Goal: Information Seeking & Learning: Check status

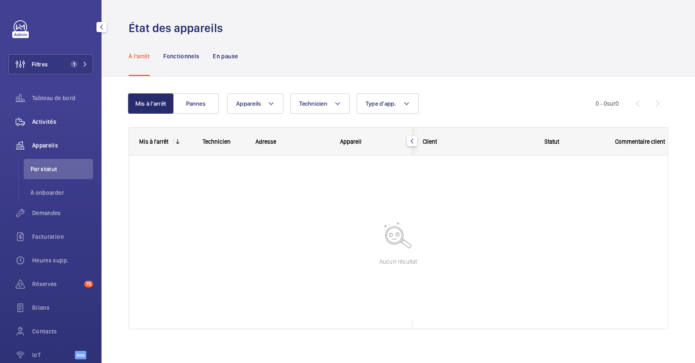
click at [49, 119] on span "Activités" at bounding box center [62, 122] width 61 height 8
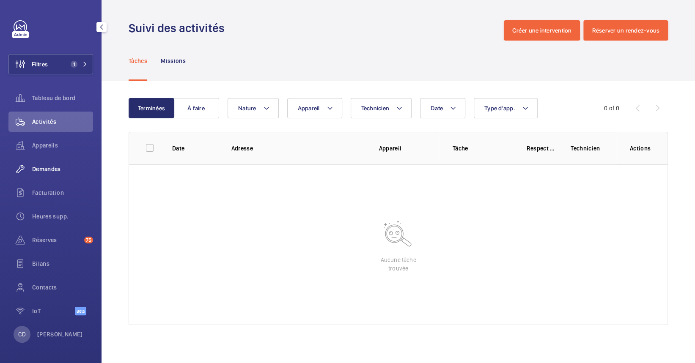
click at [48, 172] on span "Demandes" at bounding box center [62, 169] width 61 height 8
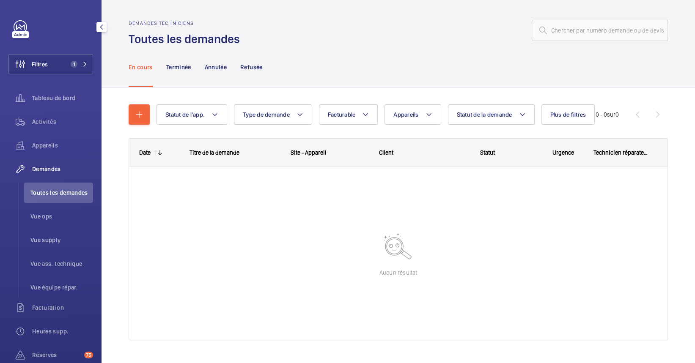
click at [56, 194] on span "Toutes les demandes" at bounding box center [61, 193] width 63 height 8
click at [33, 216] on span "Vue ops" at bounding box center [61, 216] width 63 height 8
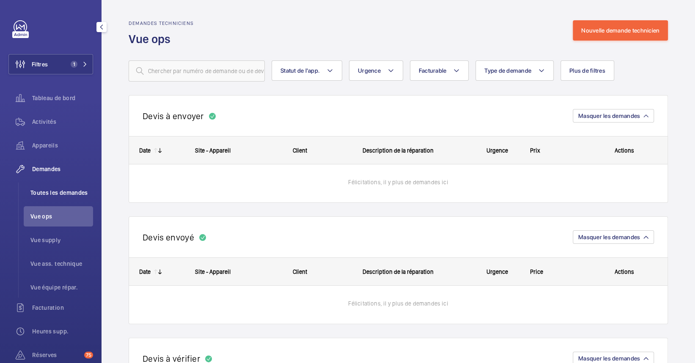
click at [38, 196] on span "Toutes les demandes" at bounding box center [61, 193] width 63 height 8
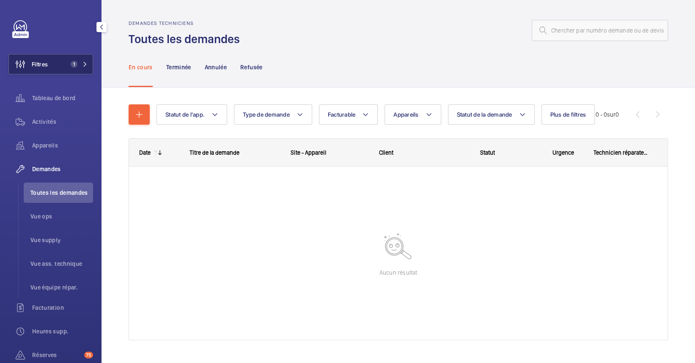
click at [71, 67] on span "1" at bounding box center [74, 64] width 7 height 7
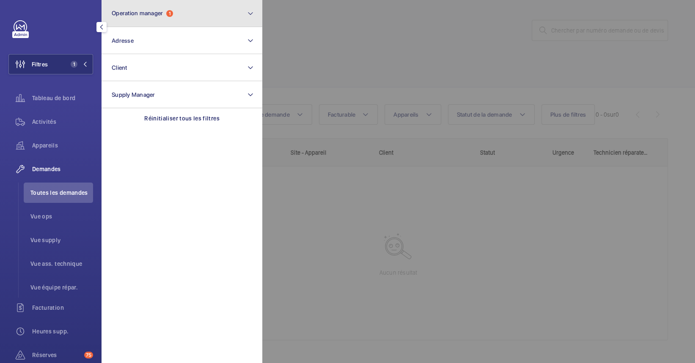
click at [124, 21] on button "Operation manager 1" at bounding box center [181, 13] width 161 height 27
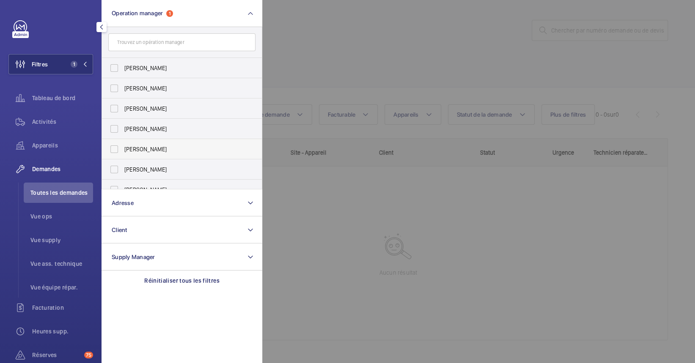
click at [163, 147] on span "[PERSON_NAME]" at bounding box center [182, 149] width 116 height 8
click at [123, 147] on input "[PERSON_NAME]" at bounding box center [114, 149] width 17 height 17
checkbox input "true"
click at [382, 240] on div at bounding box center [609, 181] width 695 height 363
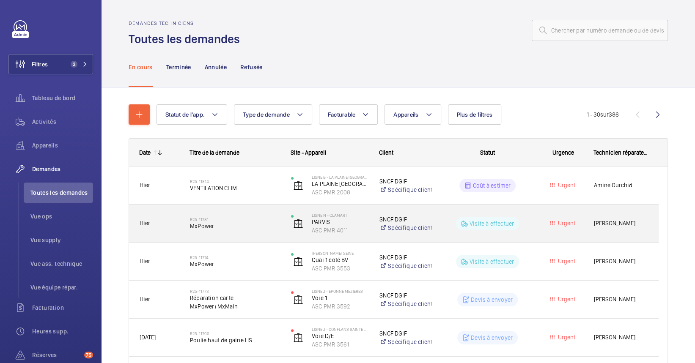
click at [227, 239] on div "R25-11781 MxPower" at bounding box center [230, 224] width 100 height 38
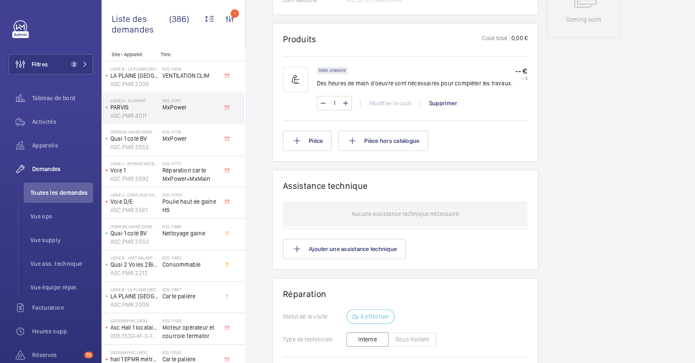
scroll to position [507, 0]
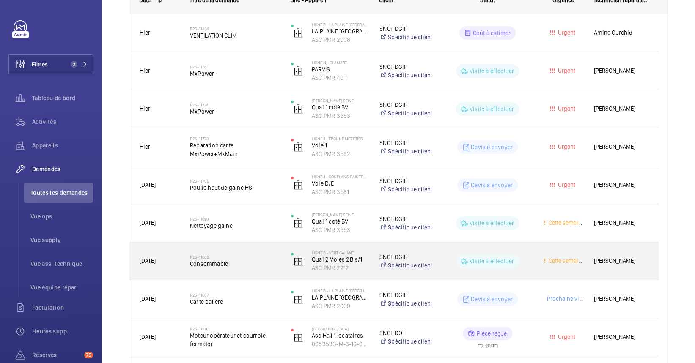
scroll to position [169, 0]
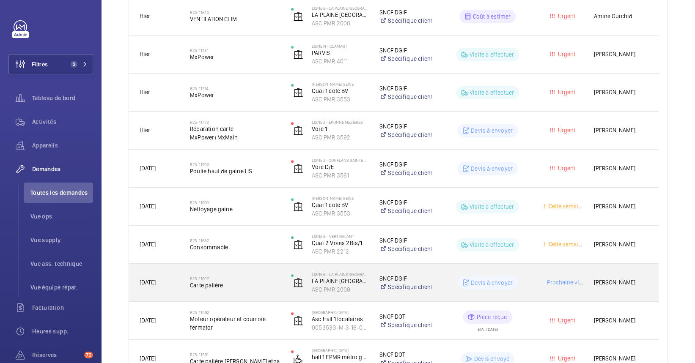
click at [238, 287] on span "Carte palière" at bounding box center [235, 285] width 90 height 8
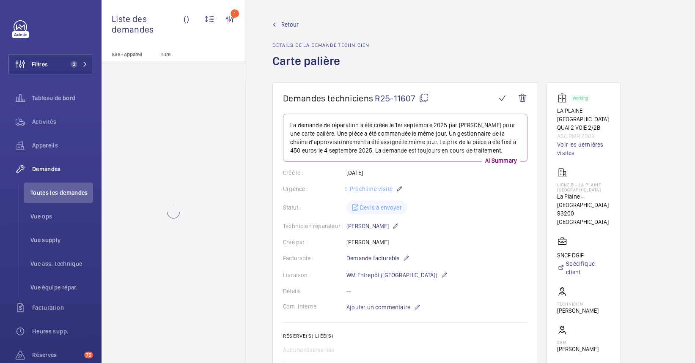
scroll to position [282, 0]
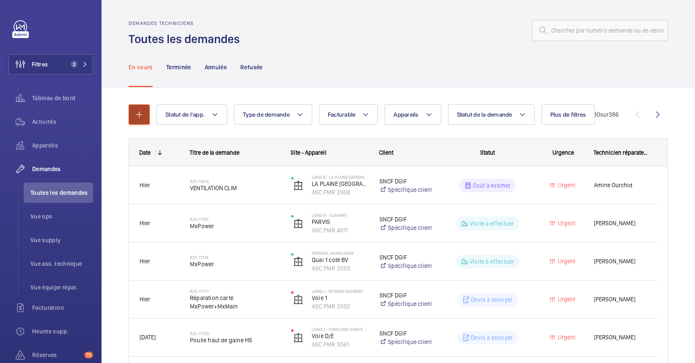
click at [132, 118] on button "button" at bounding box center [139, 114] width 21 height 20
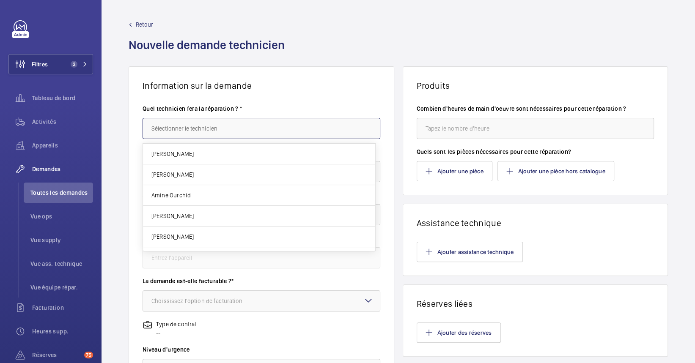
click at [266, 122] on input "text" at bounding box center [261, 128] width 238 height 21
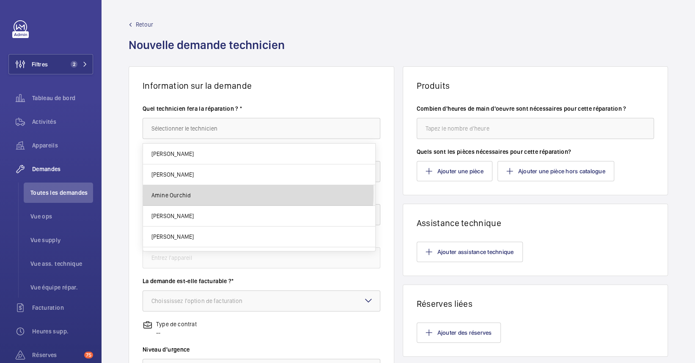
click at [203, 192] on mat-option "Amine Ourchid" at bounding box center [259, 195] width 232 height 21
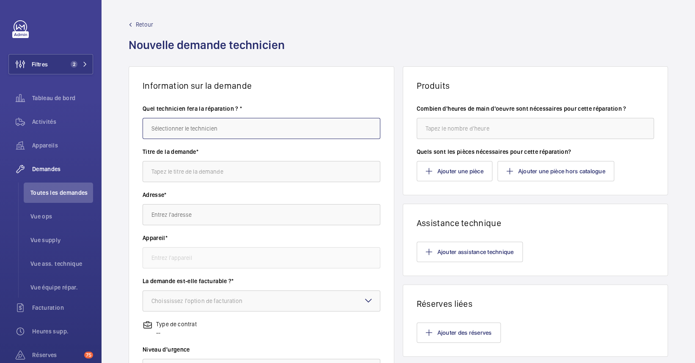
type input "Amine Ourchid"
click at [206, 175] on input "text" at bounding box center [261, 171] width 238 height 21
click at [54, 197] on li "Toutes les demandes" at bounding box center [58, 193] width 69 height 20
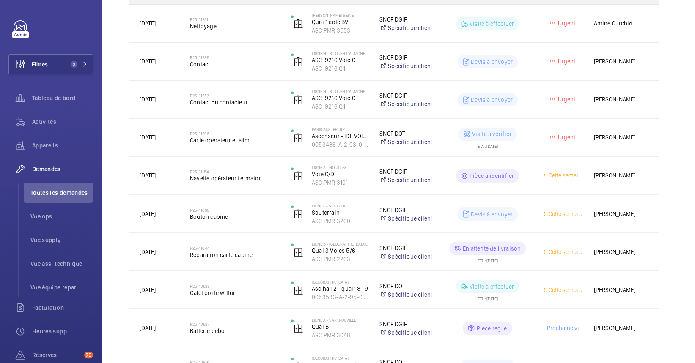
scroll to position [751, 0]
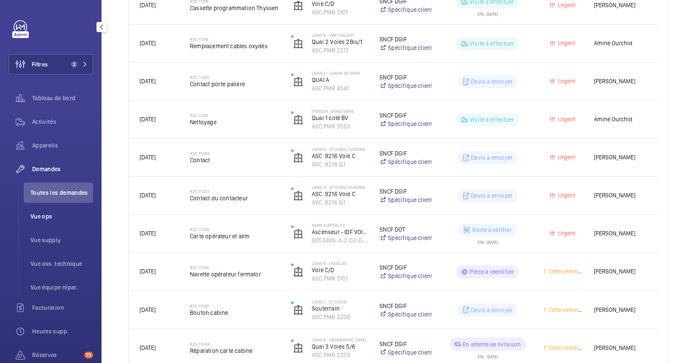
click at [57, 216] on span "Vue ops" at bounding box center [61, 216] width 63 height 8
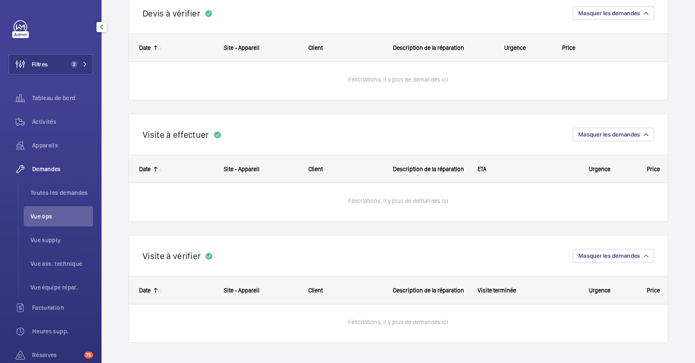
scroll to position [345, 0]
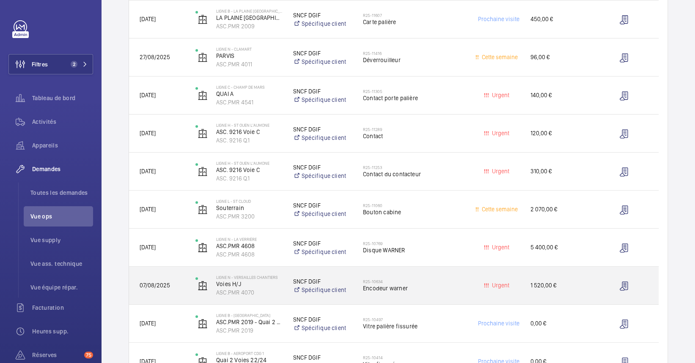
scroll to position [296, 0]
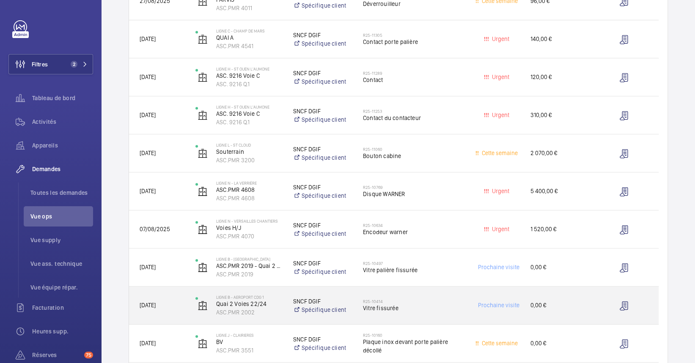
click at [411, 299] on h2 "R25-10414" at bounding box center [413, 301] width 101 height 5
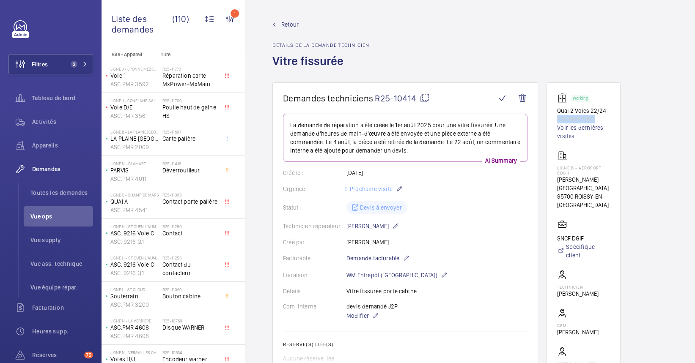
drag, startPoint x: 595, startPoint y: 118, endPoint x: 548, endPoint y: 118, distance: 47.4
click at [548, 118] on wm-front-card "Working Quai 2 Voies 22/24 ASC.PMR 2002 Voir les dernières visites LIGNE B - AE…" at bounding box center [583, 242] width 74 height 320
copy p "ASC.PMR 2002"
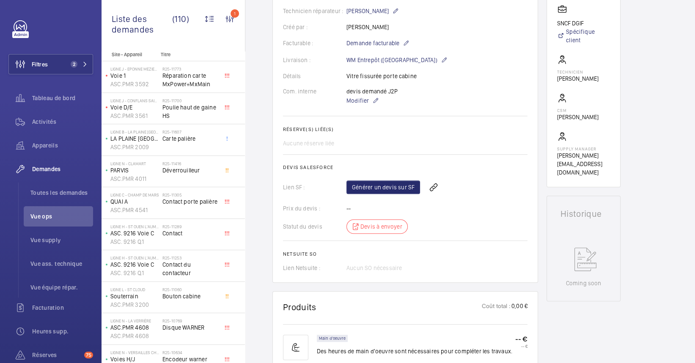
scroll to position [225, 0]
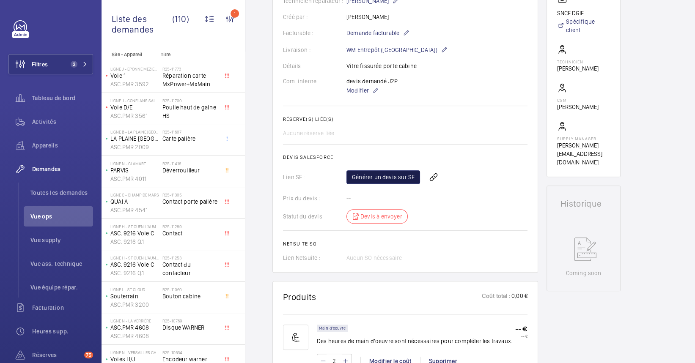
click at [395, 177] on link "Générer un devis sur SF" at bounding box center [383, 177] width 74 height 14
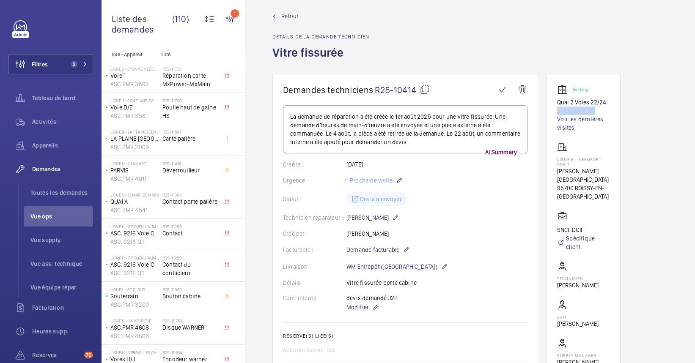
scroll to position [0, 0]
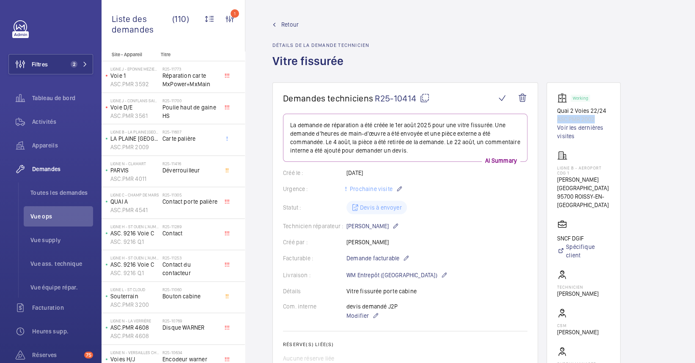
click at [603, 120] on p "ASC.PMR 2002" at bounding box center [583, 119] width 53 height 8
click at [599, 117] on p "ASC.PMR 2002" at bounding box center [583, 119] width 53 height 8
click at [584, 120] on p "ASC.PMR 2002" at bounding box center [583, 119] width 53 height 8
drag, startPoint x: 596, startPoint y: 117, endPoint x: 547, endPoint y: 119, distance: 49.1
click at [547, 119] on wm-front-card "Working Quai 2 Voies 22/24 ASC.PMR 2002 Voir les dernières visites LIGNE B - AE…" at bounding box center [583, 242] width 74 height 320
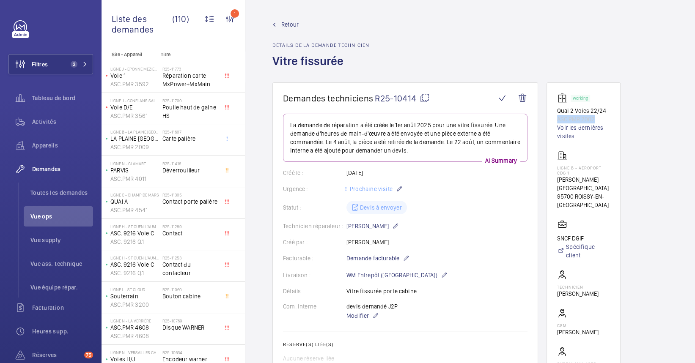
copy p "ASC.PMR 2002"
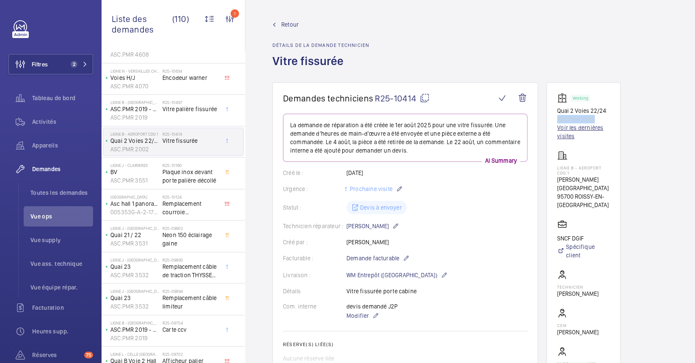
click at [590, 127] on link "Voir les dernières visites" at bounding box center [583, 131] width 53 height 17
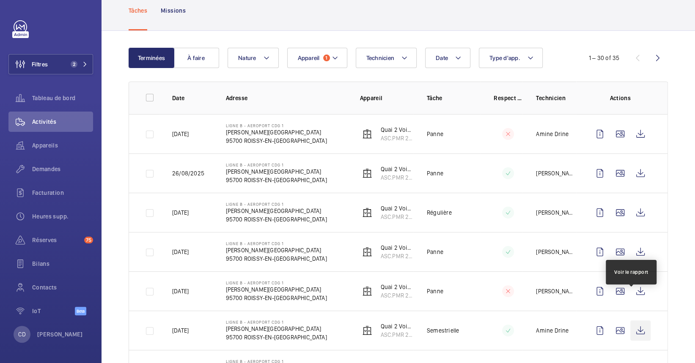
scroll to position [112, 0]
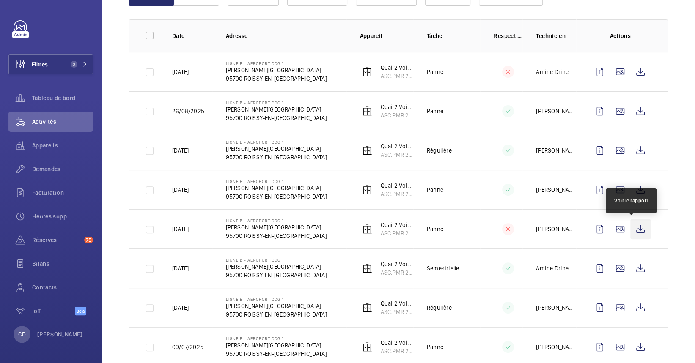
click at [638, 229] on wm-front-icon-button at bounding box center [640, 229] width 20 height 20
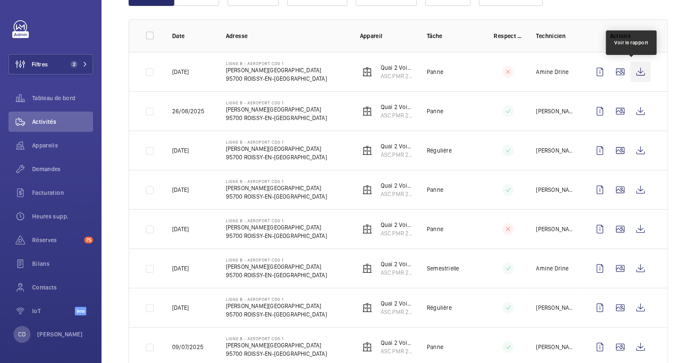
click at [630, 77] on wm-front-icon-button at bounding box center [640, 72] width 20 height 20
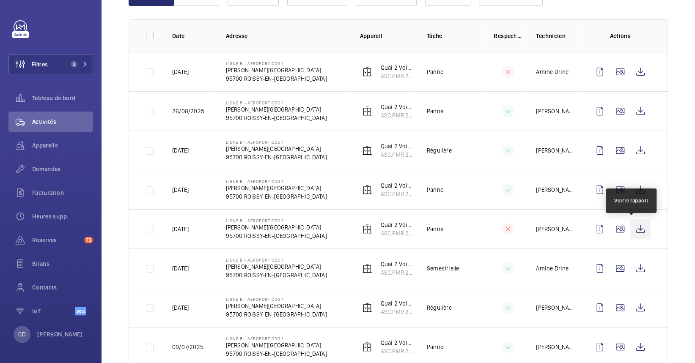
click at [634, 228] on wm-front-icon-button at bounding box center [640, 229] width 20 height 20
click at [49, 150] on div "Appareils" at bounding box center [50, 145] width 85 height 20
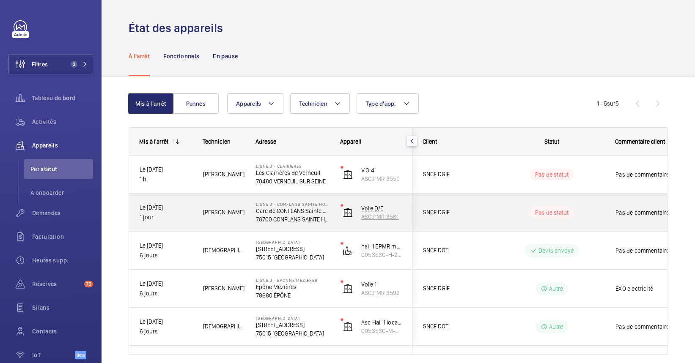
scroll to position [32, 0]
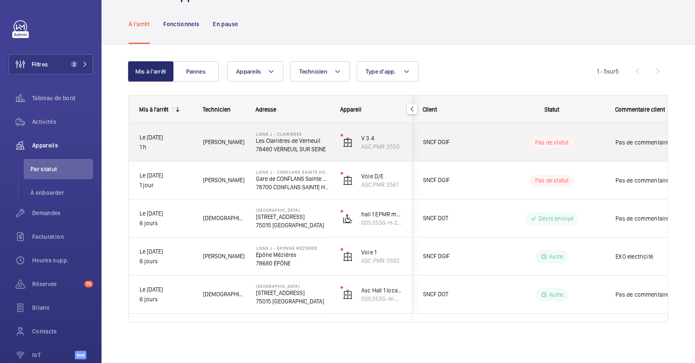
drag, startPoint x: 255, startPoint y: 149, endPoint x: 252, endPoint y: 145, distance: 4.8
click at [254, 148] on div "Ligne J - CLAIRIERES Les Clairières de Verneuil 78480 [PERSON_NAME] SUR SEINE" at bounding box center [288, 142] width 84 height 38
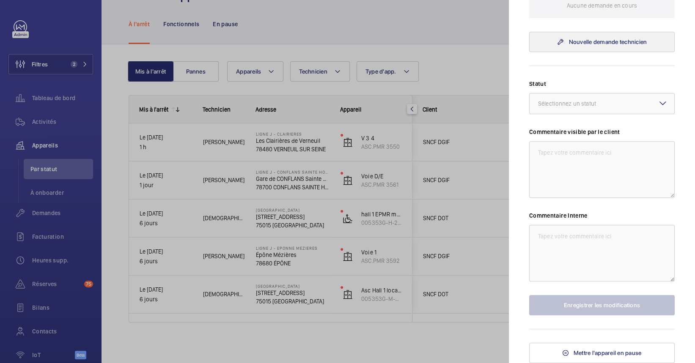
scroll to position [0, 0]
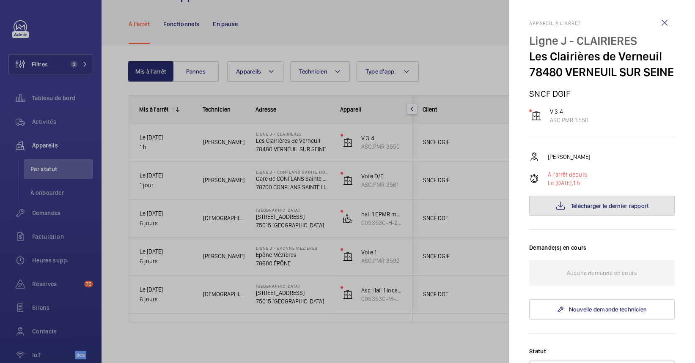
click at [564, 216] on button "Télécharger le dernier rapport" at bounding box center [601, 206] width 145 height 20
click at [216, 213] on div at bounding box center [347, 181] width 695 height 363
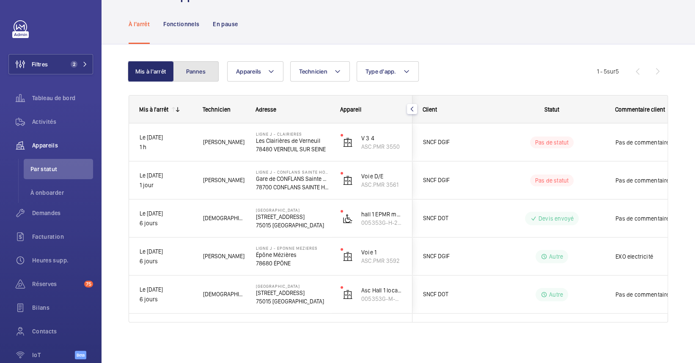
click at [193, 72] on button "Pannes" at bounding box center [196, 71] width 46 height 20
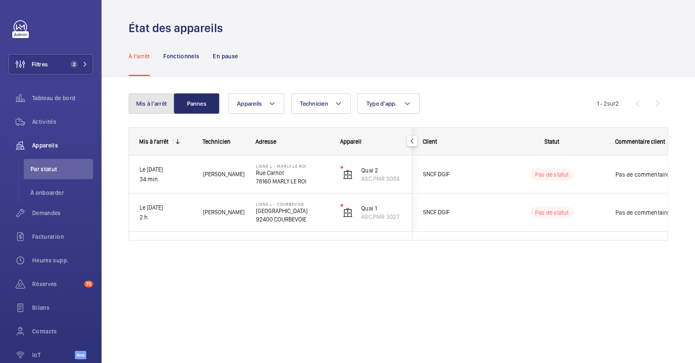
click at [152, 99] on button "Mis à l'arrêt" at bounding box center [152, 103] width 46 height 20
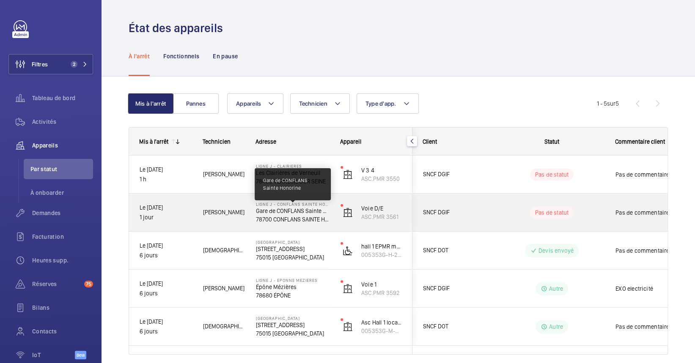
click at [291, 207] on p "Gare de CONFLANS Sainte Honorine" at bounding box center [293, 211] width 74 height 8
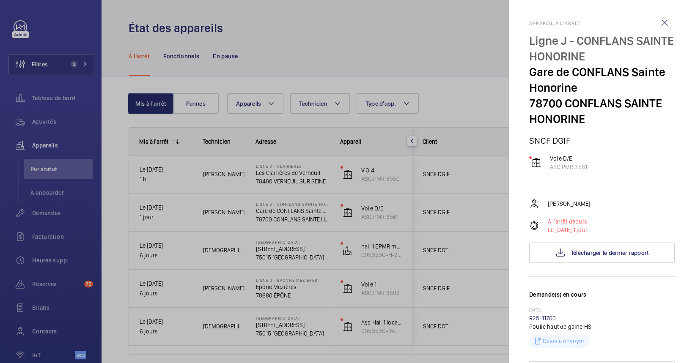
click at [260, 196] on div at bounding box center [347, 181] width 695 height 363
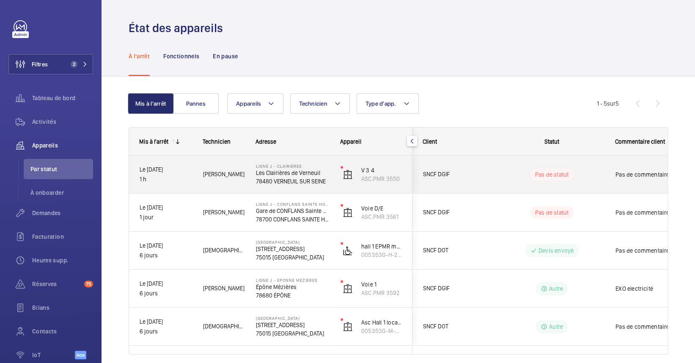
click at [291, 164] on p "Ligne J - CLAIRIERES" at bounding box center [293, 166] width 74 height 5
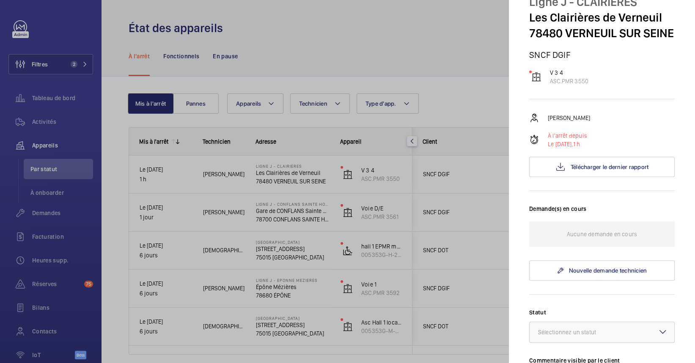
scroll to position [56, 0]
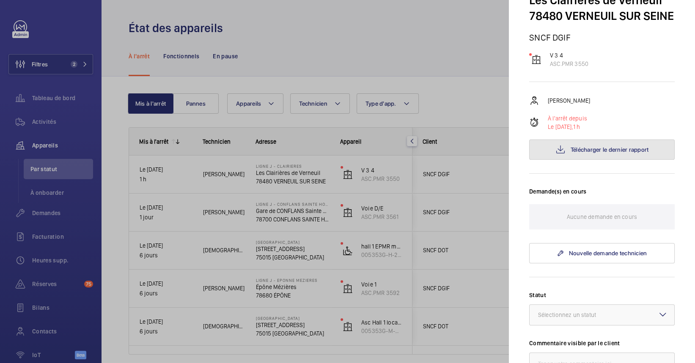
click at [572, 153] on span "Télécharger le dernier rapport" at bounding box center [609, 149] width 78 height 7
click at [347, 200] on div at bounding box center [347, 181] width 695 height 363
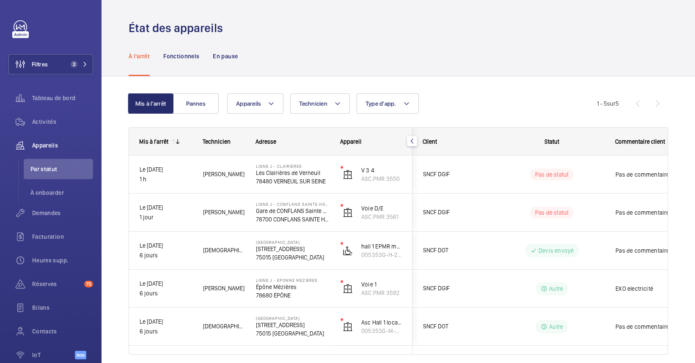
scroll to position [0, 0]
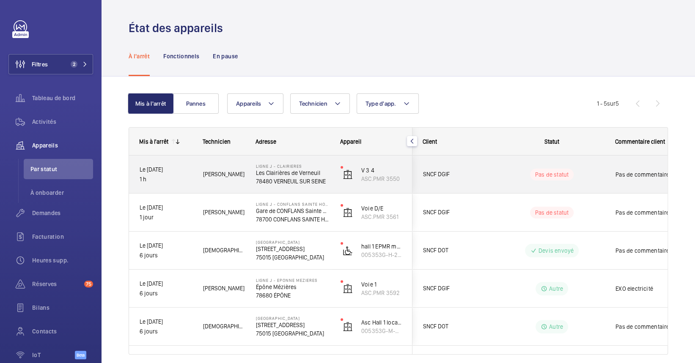
click at [335, 171] on div "V 3 4 ASC.PMR 3550" at bounding box center [371, 175] width 82 height 38
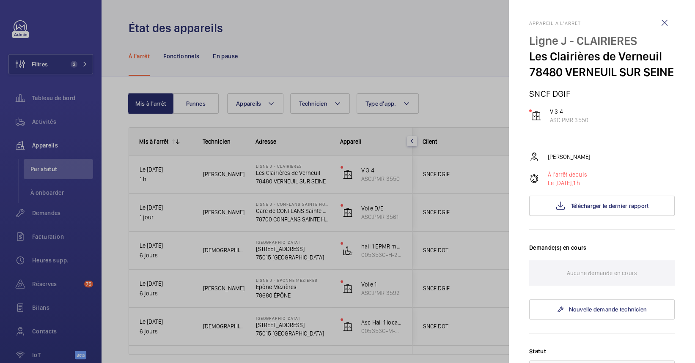
click at [305, 172] on div at bounding box center [347, 181] width 695 height 363
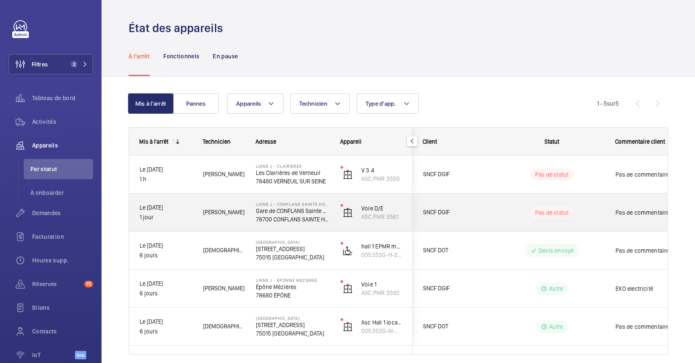
click at [289, 181] on p "78480 VERNEUIL SUR SEINE" at bounding box center [293, 181] width 74 height 8
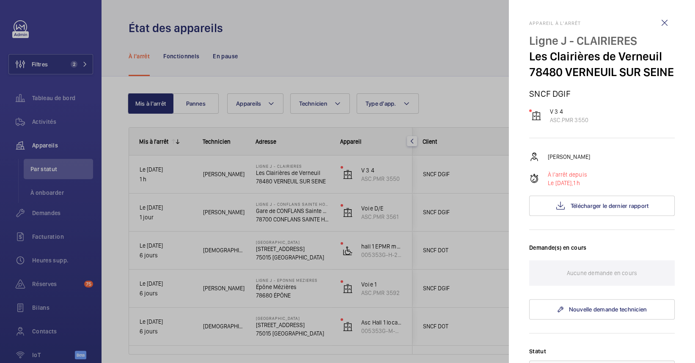
click at [281, 274] on div at bounding box center [347, 181] width 695 height 363
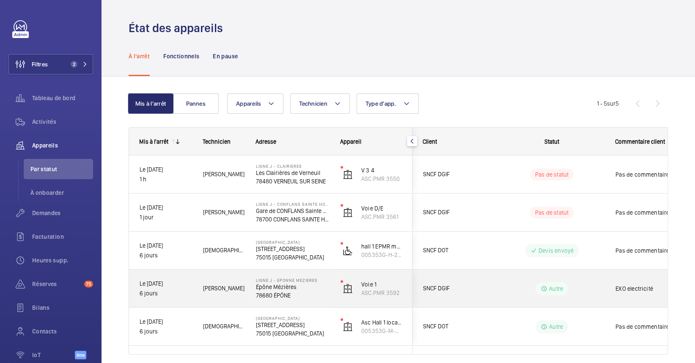
click at [293, 289] on p "Épône Mézières" at bounding box center [293, 287] width 74 height 8
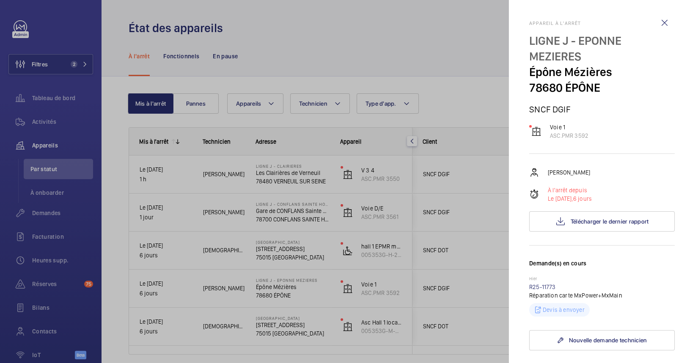
click at [318, 273] on div at bounding box center [347, 181] width 695 height 363
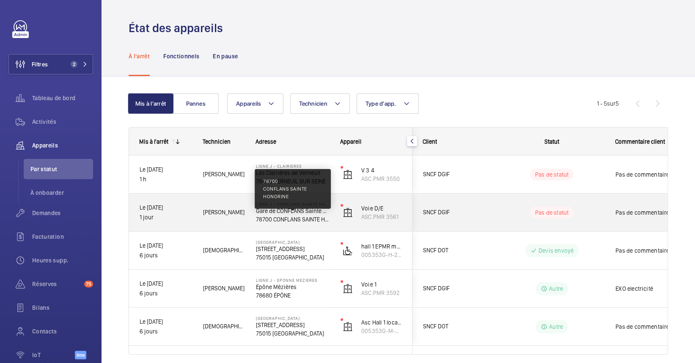
click at [316, 218] on p "78700 CONFLANS SAINTE HONORINE" at bounding box center [293, 219] width 74 height 8
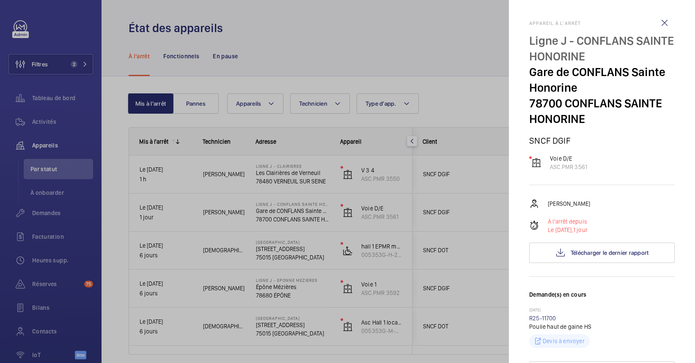
click at [300, 173] on div at bounding box center [347, 181] width 695 height 363
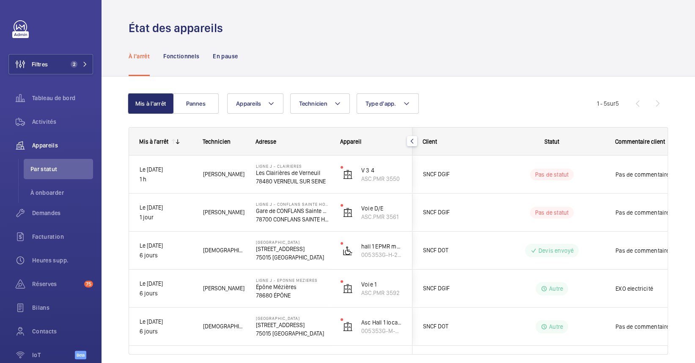
click at [300, 174] on div at bounding box center [347, 181] width 695 height 363
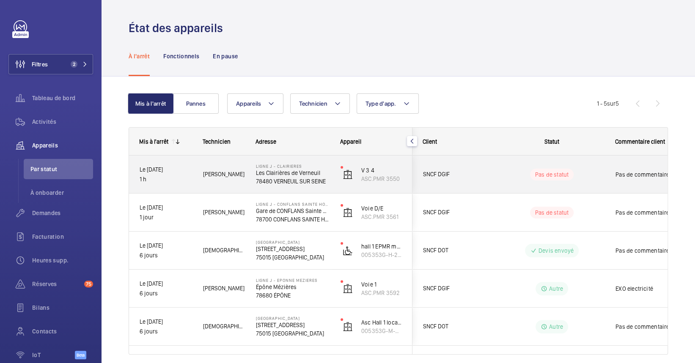
click at [299, 183] on p "78480 VERNEUIL SUR SEINE" at bounding box center [293, 181] width 74 height 8
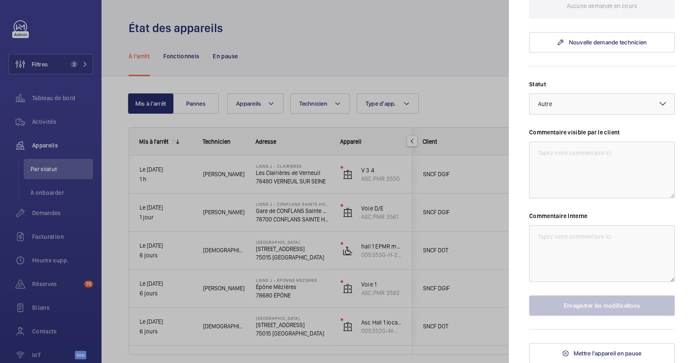
scroll to position [282, 0]
click at [249, 173] on div at bounding box center [347, 181] width 695 height 363
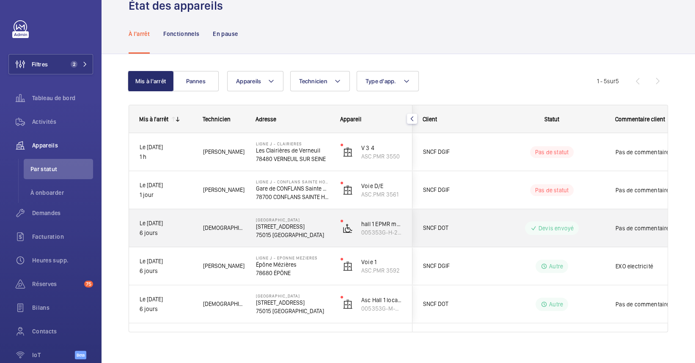
scroll to position [32, 0]
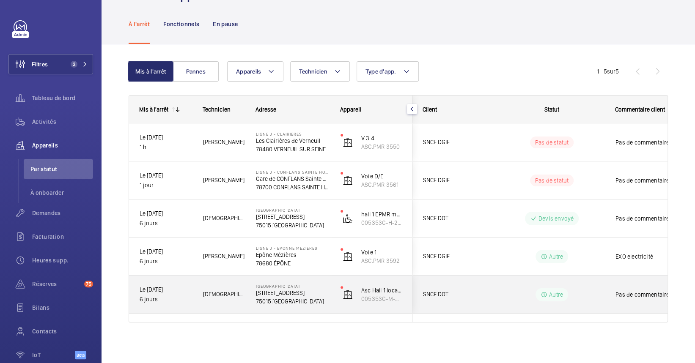
click at [288, 288] on p "[GEOGRAPHIC_DATA]" at bounding box center [293, 286] width 74 height 5
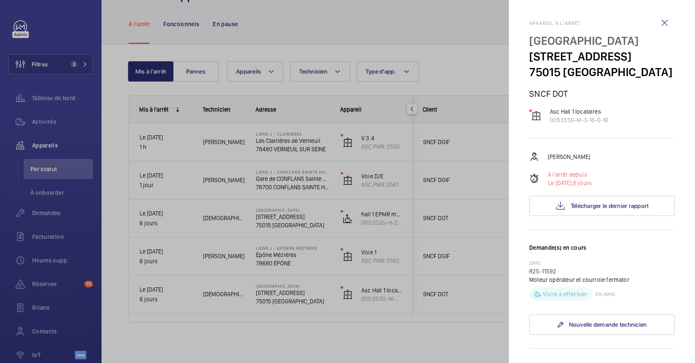
click at [291, 263] on div at bounding box center [347, 181] width 695 height 363
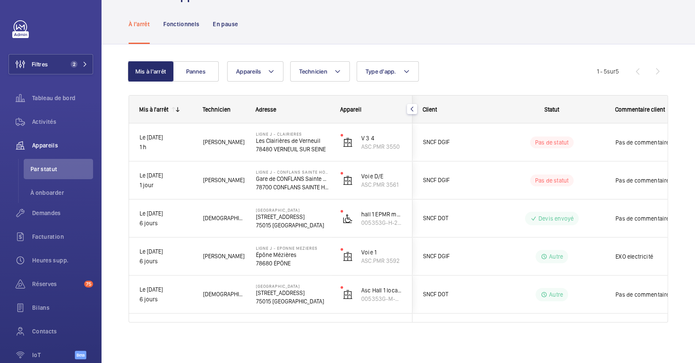
click at [311, 304] on mat-sidenav-container "Filtres 2 Tableau de bord Activités Appareils Par statut À onboarder Demandes F…" at bounding box center [347, 181] width 695 height 363
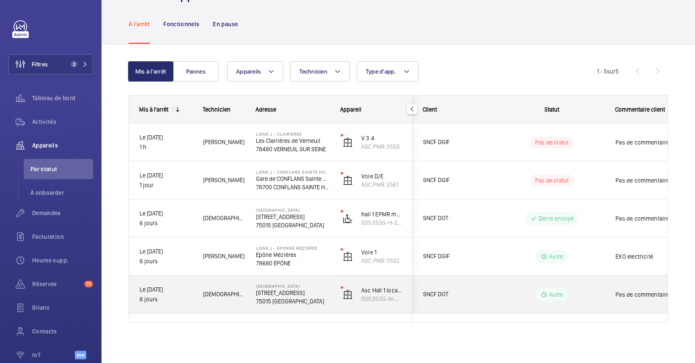
click at [301, 272] on div "LIGNE J - EPONNE MEZIERES Épône Mézières 78680 ÉPÔNE" at bounding box center [288, 257] width 84 height 38
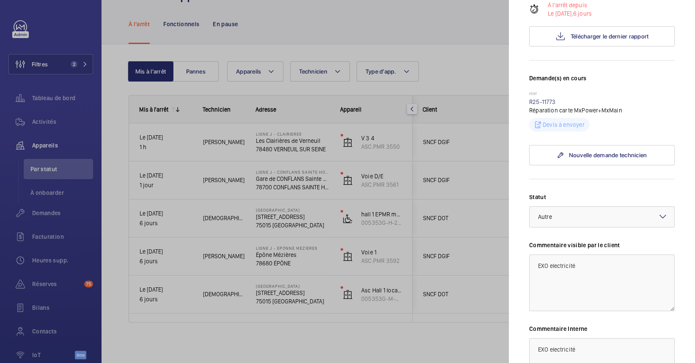
scroll to position [225, 0]
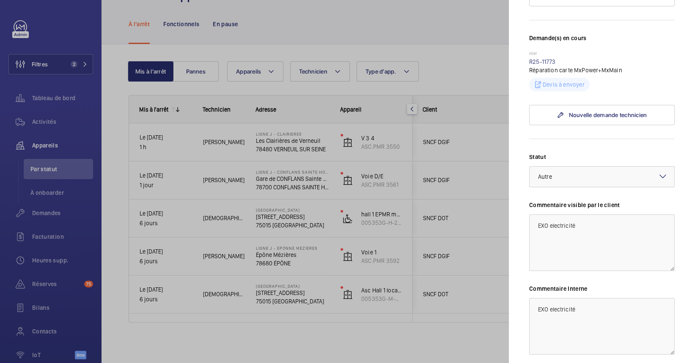
click at [324, 245] on div at bounding box center [347, 181] width 695 height 363
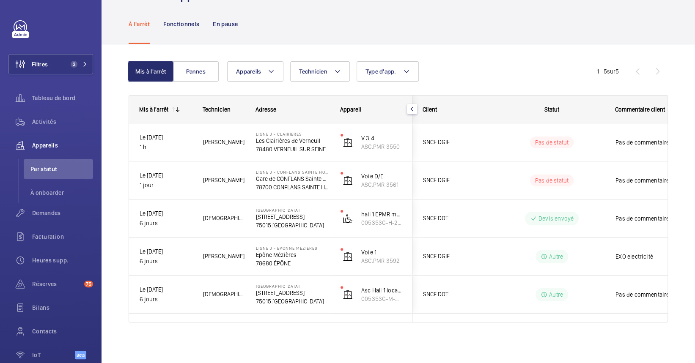
scroll to position [0, 0]
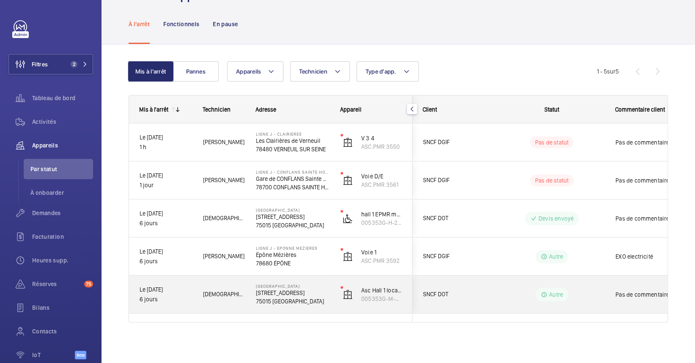
click at [296, 291] on p "[STREET_ADDRESS]" at bounding box center [293, 293] width 74 height 8
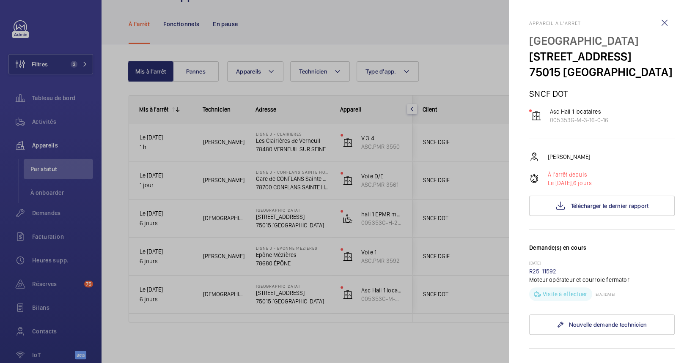
click at [295, 269] on div at bounding box center [347, 181] width 695 height 363
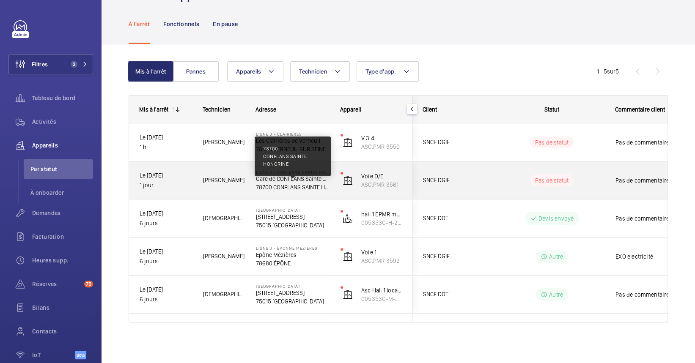
click at [304, 189] on p "78700 CONFLANS SAINTE HONORINE" at bounding box center [293, 187] width 74 height 8
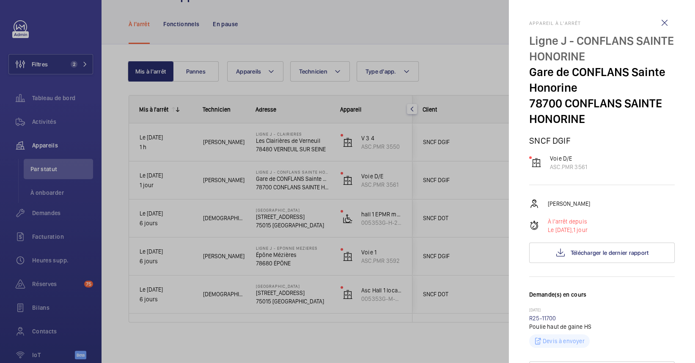
click at [297, 270] on div at bounding box center [347, 181] width 695 height 363
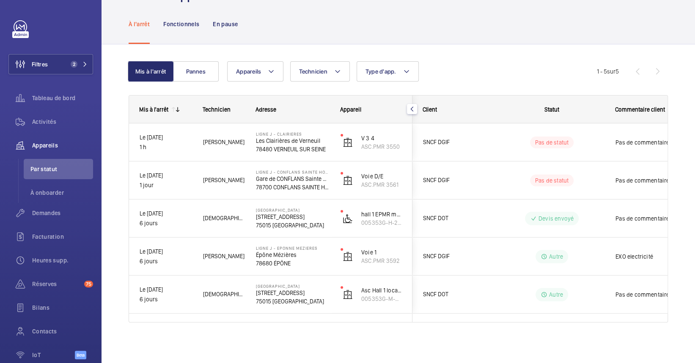
click at [306, 249] on mat-sidenav-container "Filtres 2 Tableau de bord Activités Appareils Par statut À onboarder Demandes F…" at bounding box center [347, 181] width 695 height 363
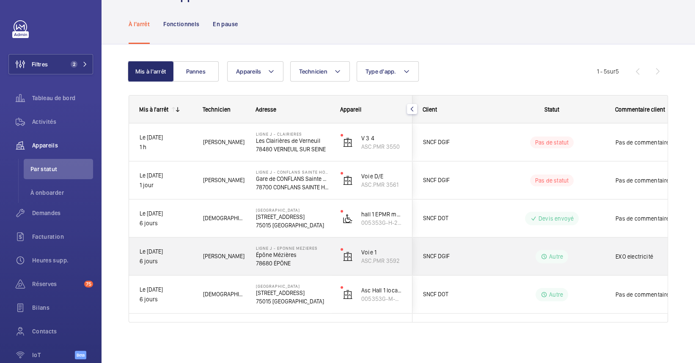
click at [309, 252] on p "Épône Mézières" at bounding box center [293, 255] width 74 height 8
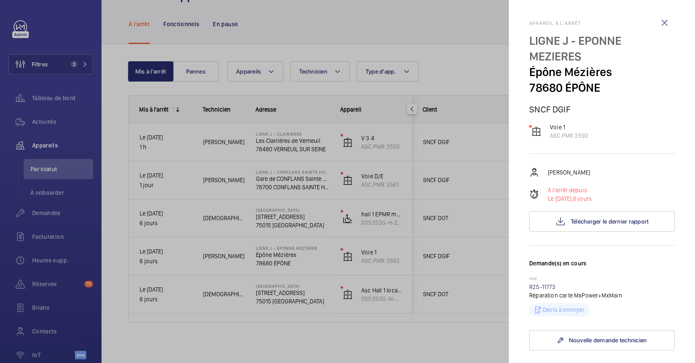
click at [304, 244] on div at bounding box center [347, 181] width 695 height 363
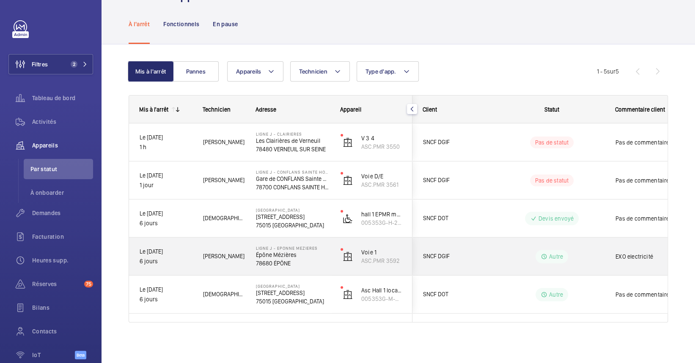
click at [315, 262] on p "78680 ÉPÔNE" at bounding box center [293, 263] width 74 height 8
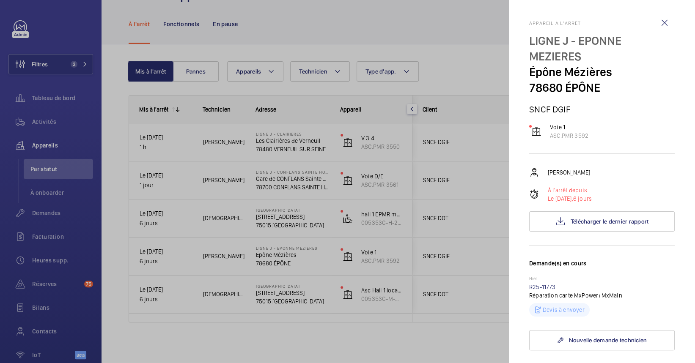
click at [326, 252] on div at bounding box center [347, 181] width 695 height 363
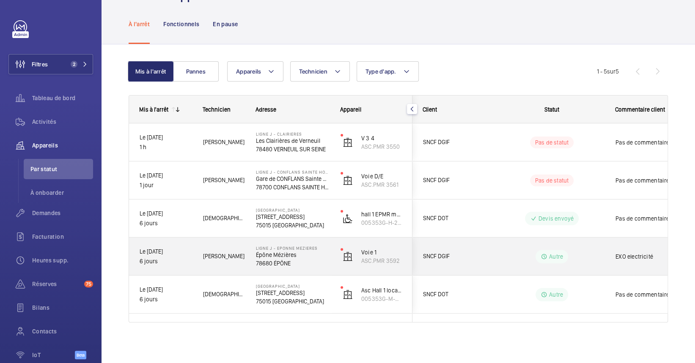
click at [299, 263] on p "78680 ÉPÔNE" at bounding box center [293, 263] width 74 height 8
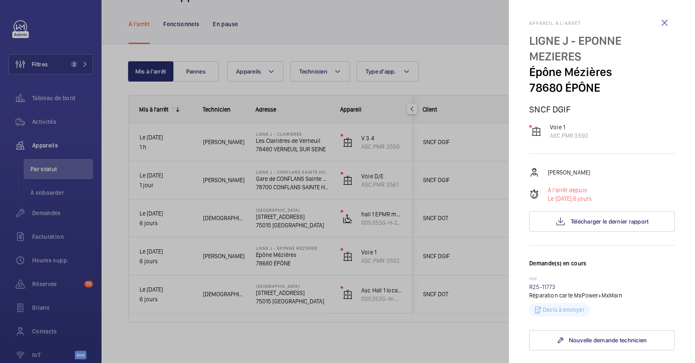
click at [288, 223] on div at bounding box center [347, 181] width 695 height 363
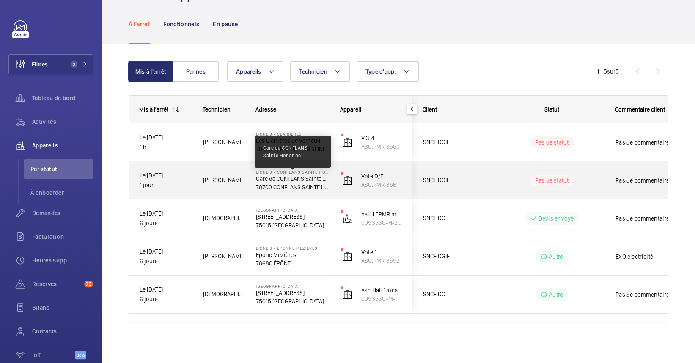
click at [292, 176] on p "Gare de CONFLANS Sainte Honorine" at bounding box center [293, 179] width 74 height 8
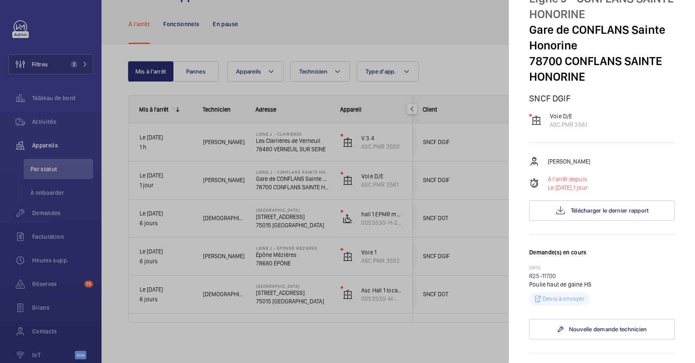
scroll to position [56, 0]
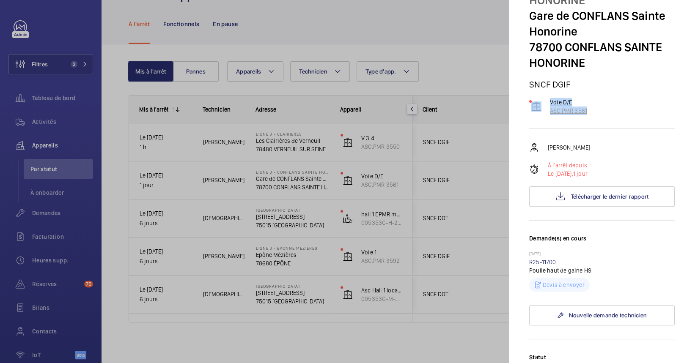
drag, startPoint x: 589, startPoint y: 108, endPoint x: 542, endPoint y: 113, distance: 47.2
click at [542, 113] on div "Appareil à l'arrêt Ligne J - CONFLANS SAINTE HONORINE Gare de CONFLANS Sainte H…" at bounding box center [601, 300] width 145 height 673
drag, startPoint x: 626, startPoint y: 111, endPoint x: 617, endPoint y: 114, distance: 9.9
click at [626, 110] on div "Voie D/E ASC.PMR 3561" at bounding box center [601, 106] width 145 height 17
click at [607, 116] on div "Appareil à l'arrêt Ligne J - CONFLANS SAINTE HONORINE Gare de CONFLANS Sainte H…" at bounding box center [601, 300] width 145 height 673
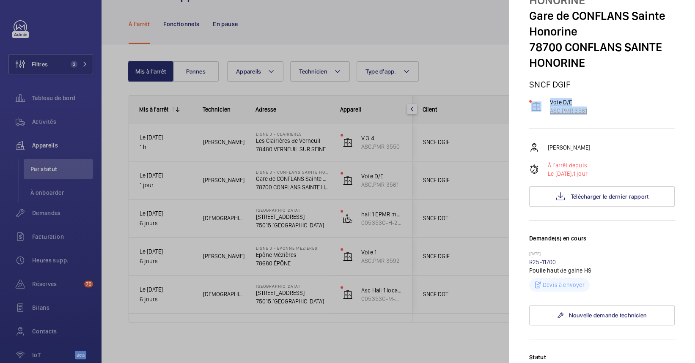
drag, startPoint x: 591, startPoint y: 114, endPoint x: 546, endPoint y: 115, distance: 45.3
click at [546, 115] on div "Voie D/E ASC.PMR 3561" at bounding box center [601, 106] width 145 height 17
drag, startPoint x: 546, startPoint y: 115, endPoint x: 560, endPoint y: 110, distance: 14.8
copy p "ASC.PMR 3561"
click at [356, 34] on div at bounding box center [347, 181] width 695 height 363
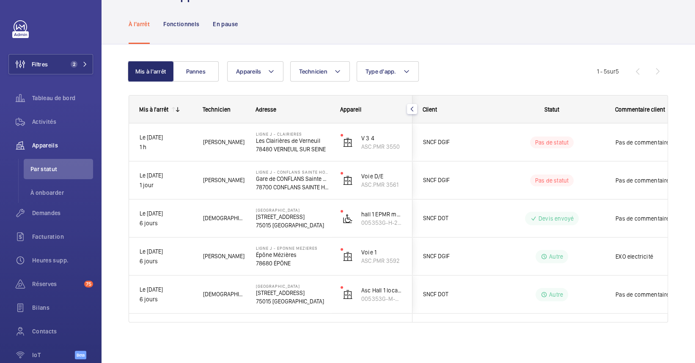
scroll to position [0, 0]
click at [502, 74] on div "Appareils Technicien Type d'app. Plus de filtres Réinitialiser tous les filtres" at bounding box center [412, 71] width 370 height 20
click at [484, 64] on div "Appareils Technicien Type d'app. Plus de filtres Réinitialiser tous les filtres" at bounding box center [412, 71] width 370 height 20
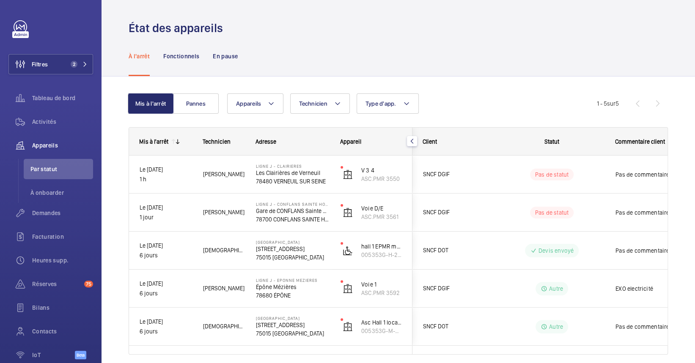
click at [547, 114] on wm-front-shared-table-view-engine "Mis à l'arrêt Pannes Appareils Technicien Type d'app. Plus de filtres Réinitial…" at bounding box center [398, 234] width 539 height 282
click at [625, 101] on wm-front-pagination "1 - 5 sur 5" at bounding box center [632, 103] width 71 height 20
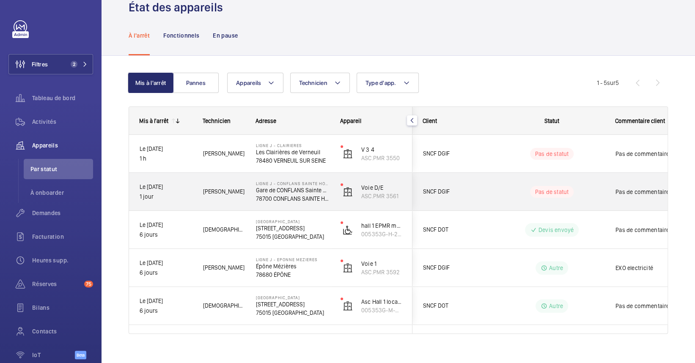
scroll to position [32, 0]
